Goal: Navigation & Orientation: Understand site structure

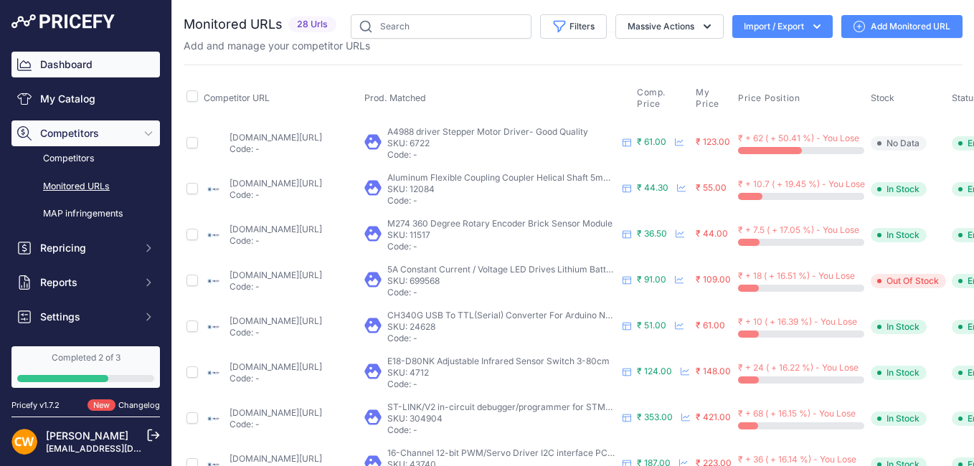
click at [75, 69] on link "Dashboard" at bounding box center [85, 65] width 149 height 26
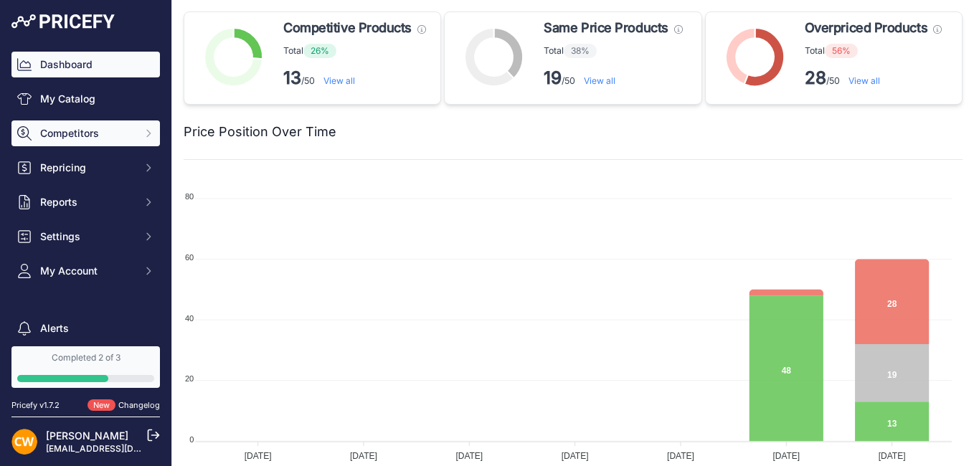
click at [103, 133] on span "Competitors" at bounding box center [87, 133] width 94 height 14
